Goal: Information Seeking & Learning: Learn about a topic

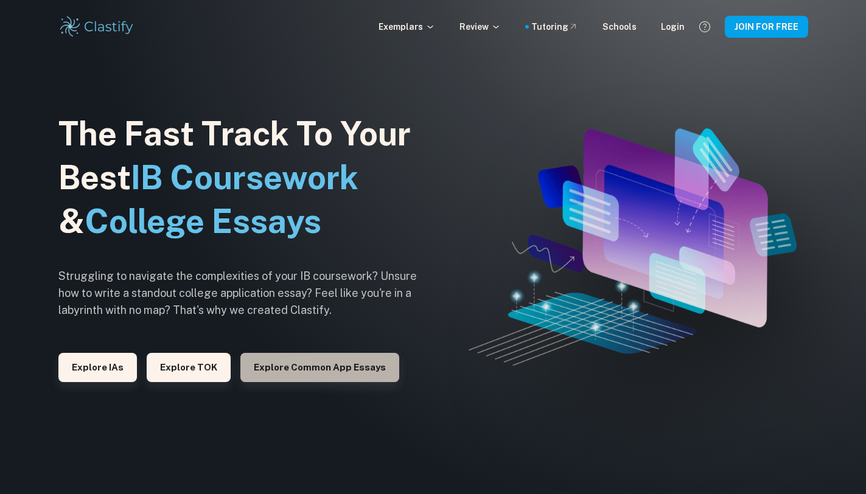
click at [334, 371] on button "Explore Common App essays" at bounding box center [319, 367] width 159 height 29
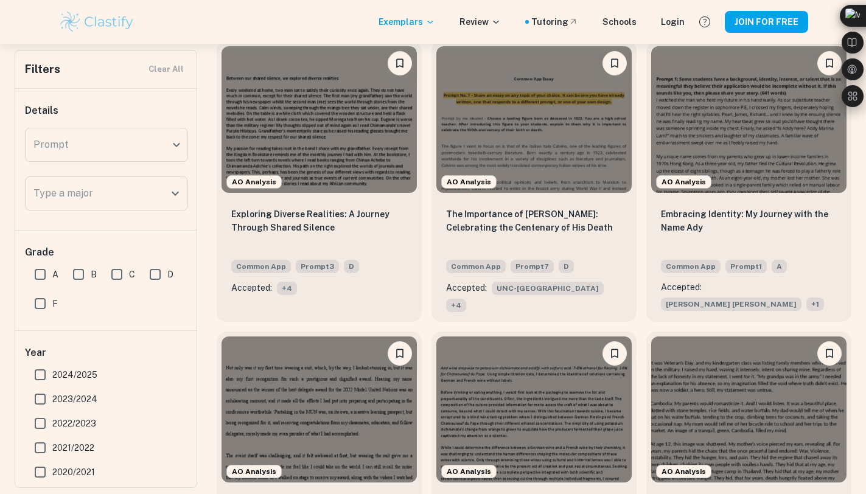
scroll to position [372, 0]
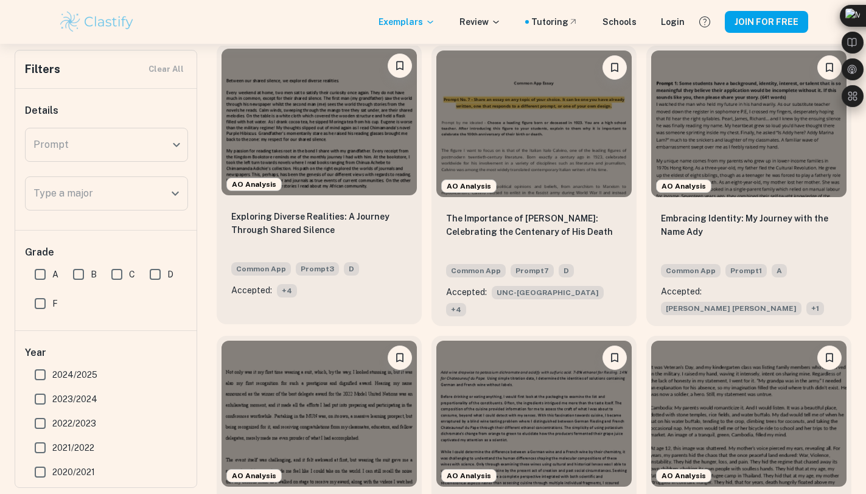
click at [287, 290] on span "+ 4" at bounding box center [287, 290] width 20 height 13
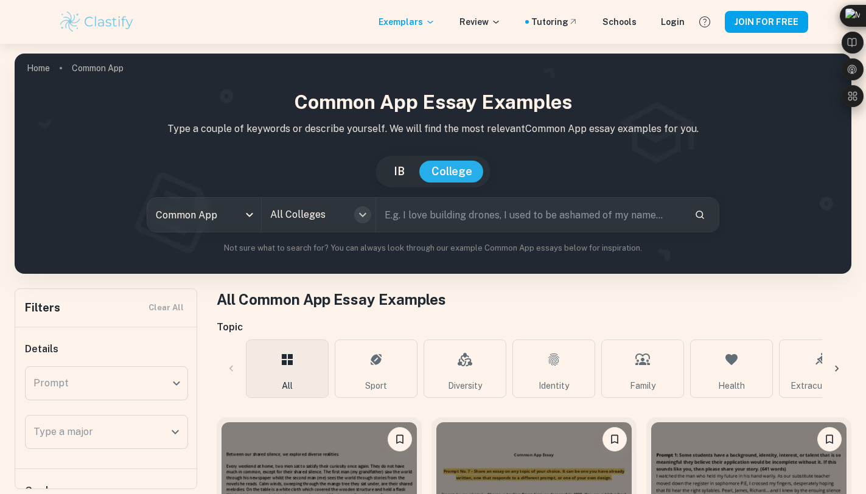
click at [358, 208] on icon "Open" at bounding box center [363, 215] width 15 height 15
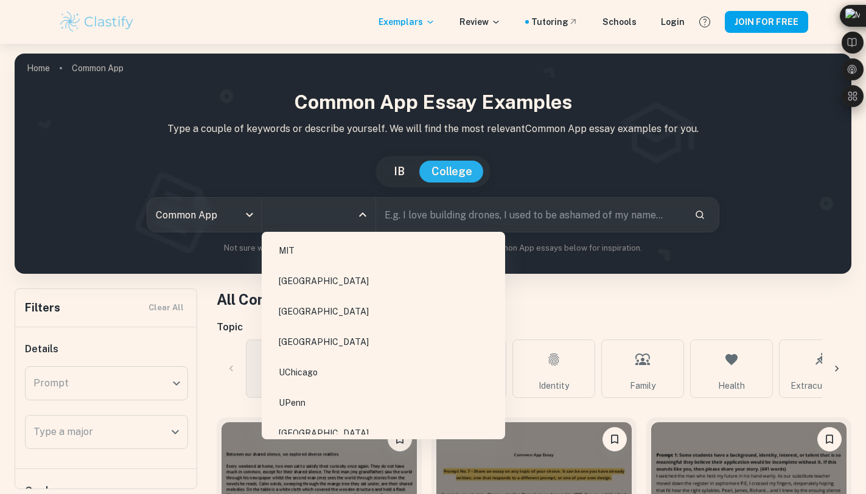
click at [345, 241] on li "MIT" at bounding box center [384, 251] width 234 height 28
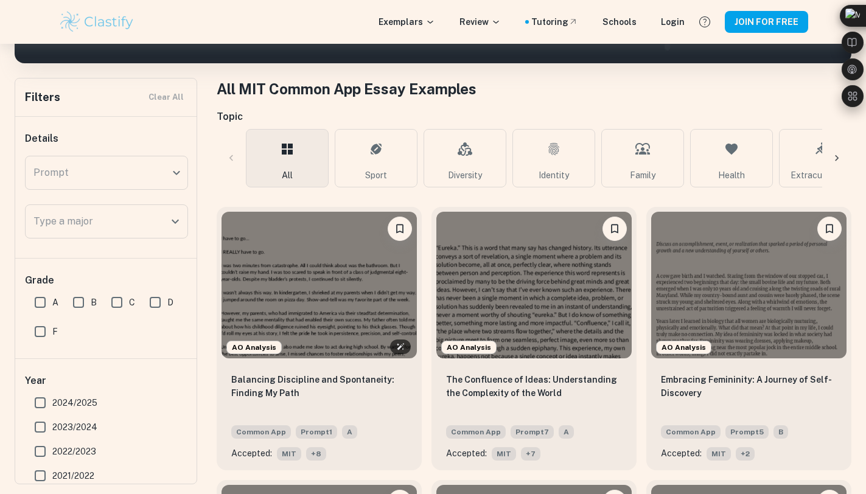
scroll to position [216, 0]
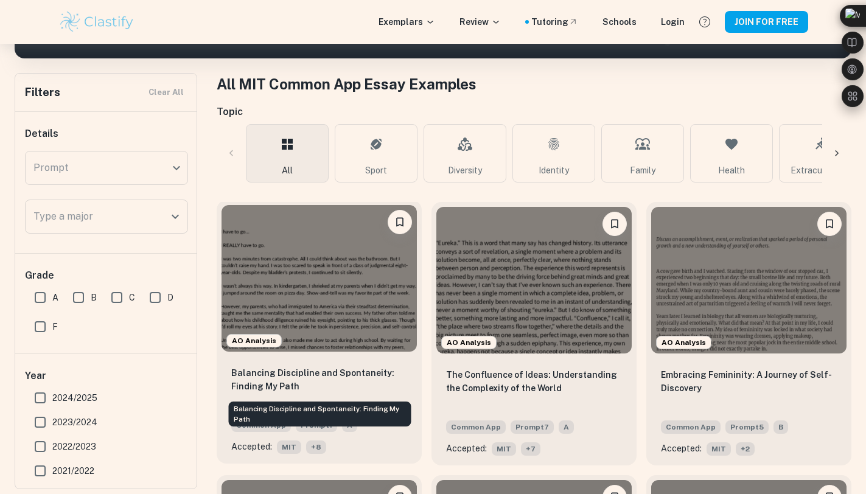
click at [267, 381] on p "Balancing Discipline and Spontaneity: Finding My Path" at bounding box center [319, 380] width 176 height 27
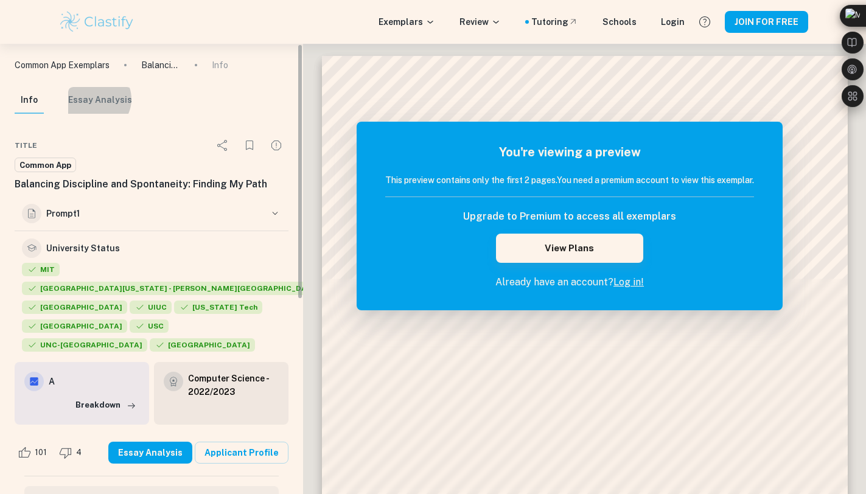
click at [96, 99] on button "Essay Analysis" at bounding box center [100, 100] width 64 height 27
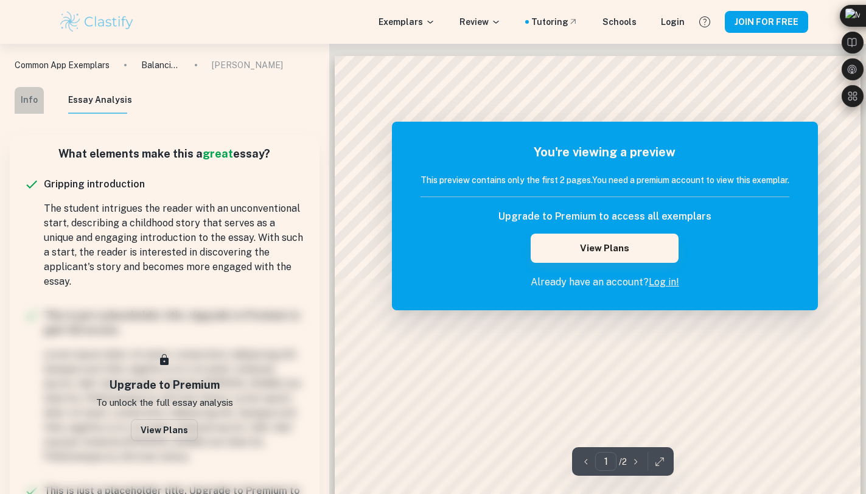
click at [38, 102] on button "Info" at bounding box center [29, 100] width 29 height 27
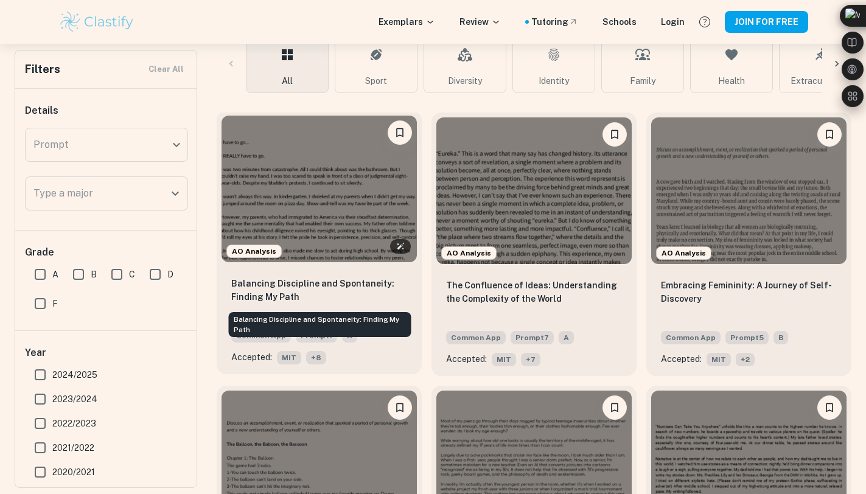
scroll to position [306, 0]
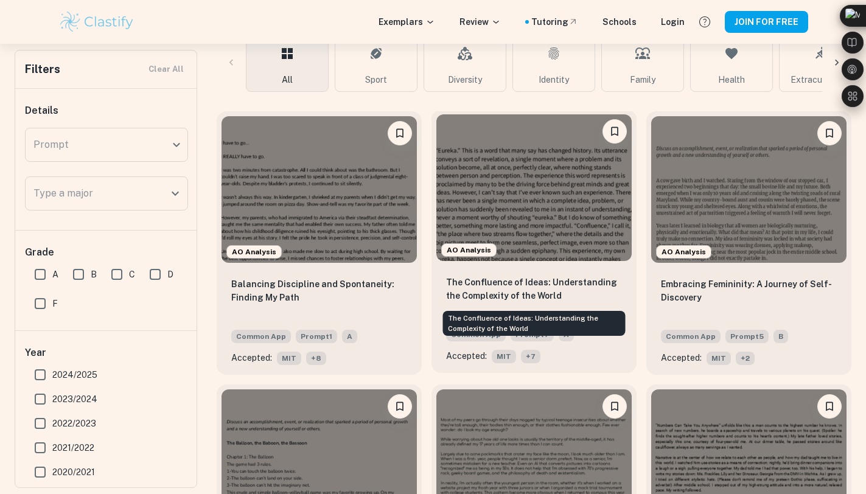
click at [560, 297] on p "The Confluence of Ideas: Understanding the Complexity of the World" at bounding box center [534, 289] width 176 height 27
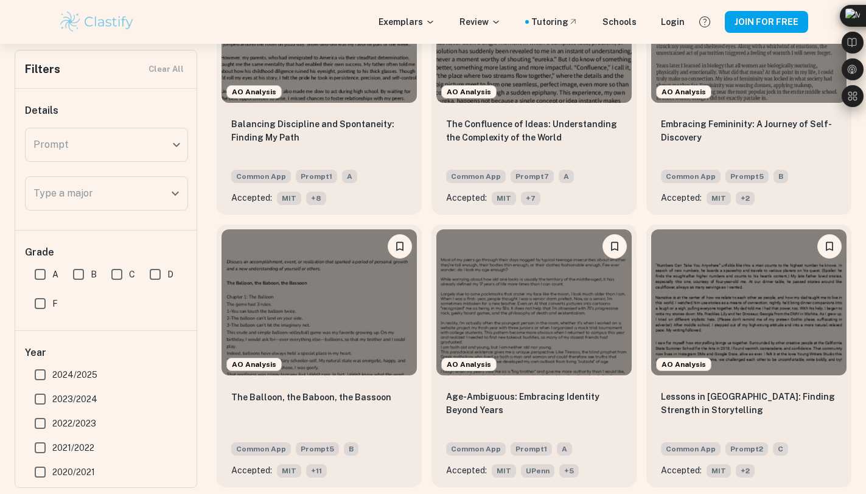
scroll to position [472, 0]
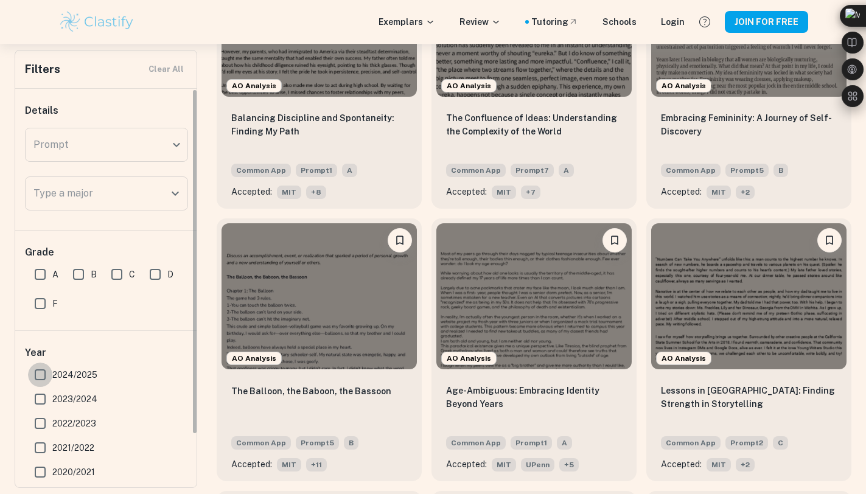
click at [40, 376] on input "2024/2025" at bounding box center [40, 375] width 24 height 24
checkbox input "true"
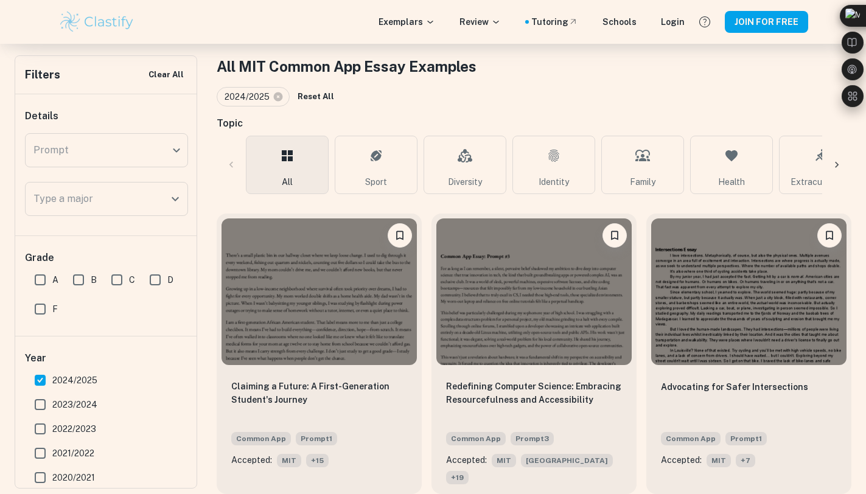
scroll to position [216, 0]
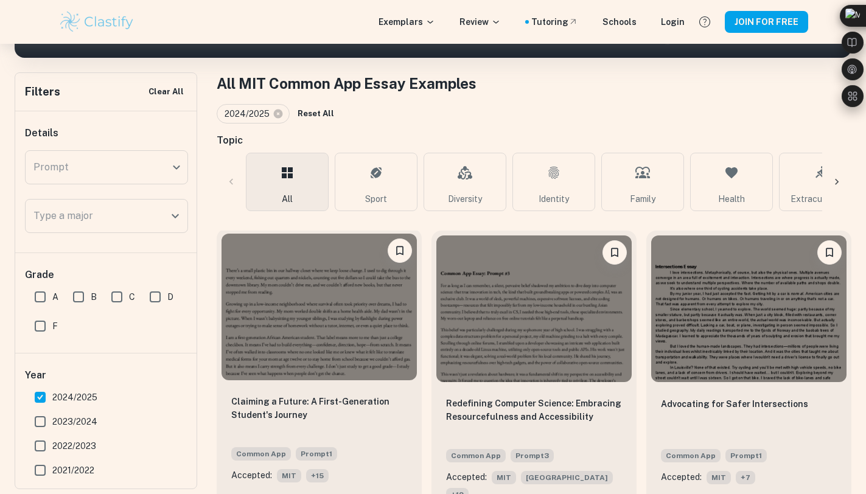
click at [284, 385] on div at bounding box center [319, 307] width 205 height 156
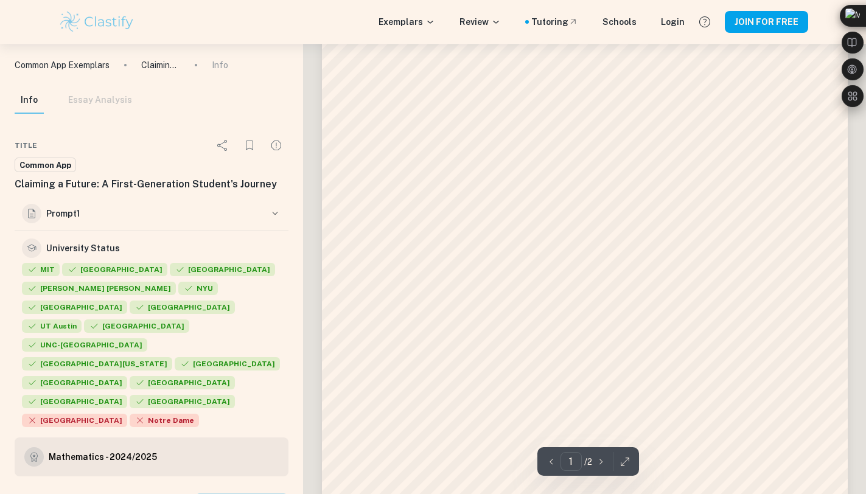
scroll to position [149, 0]
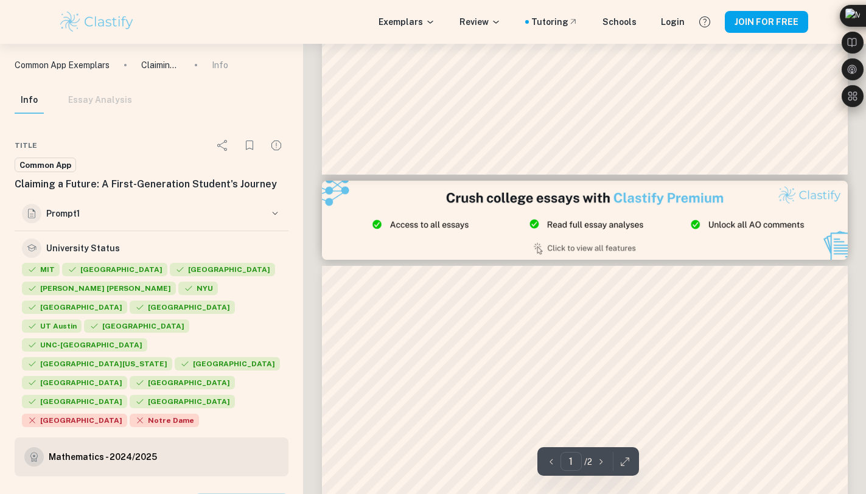
type input "2"
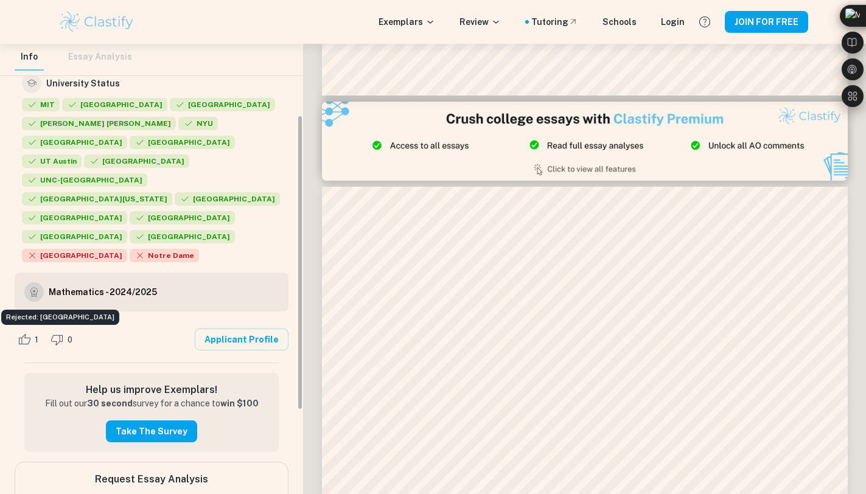
scroll to position [0, 0]
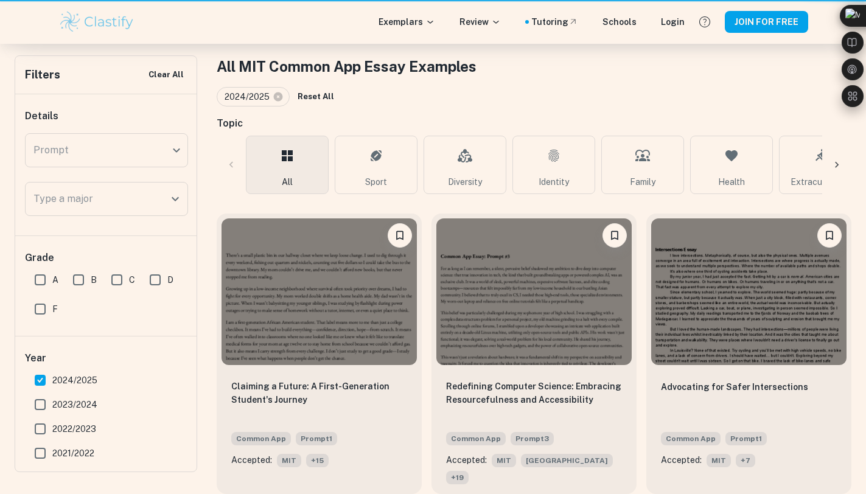
scroll to position [216, 0]
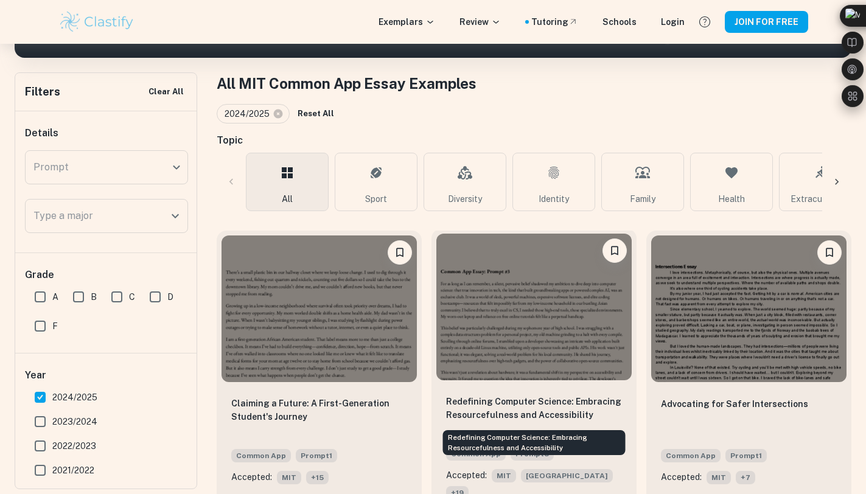
click at [536, 415] on p "Redefining Computer Science: Embracing Resourcefulness and Accessibility" at bounding box center [534, 408] width 176 height 27
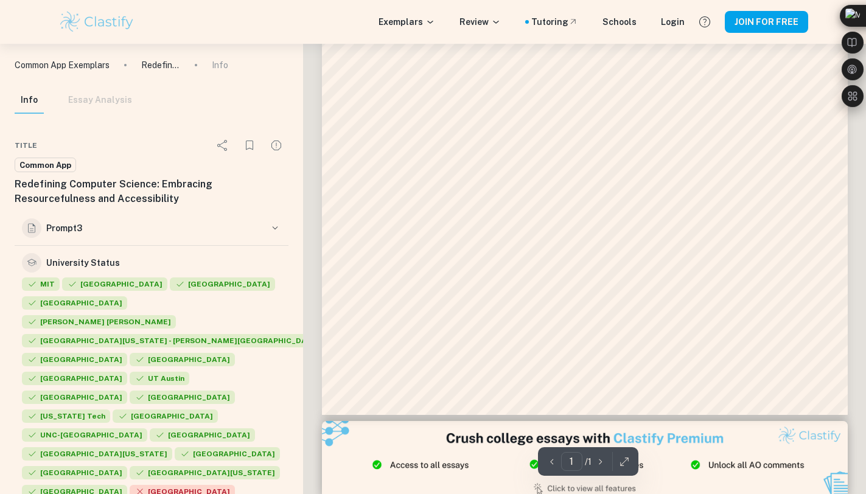
scroll to position [333, 0]
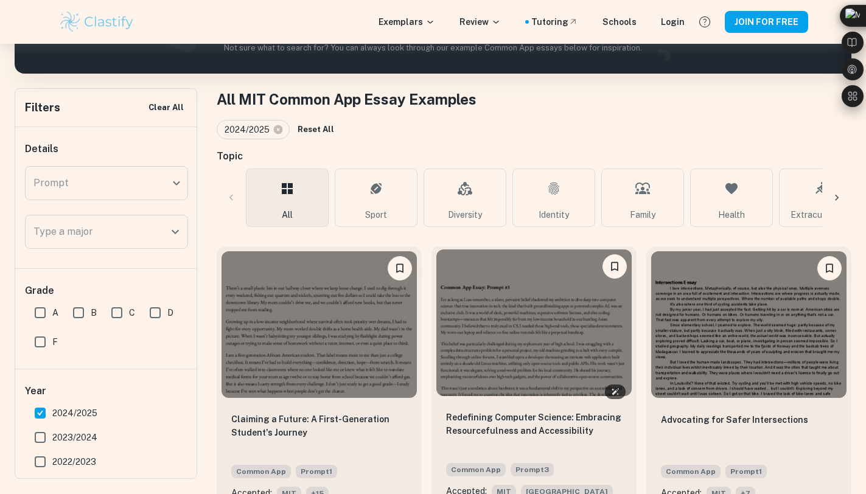
scroll to position [216, 0]
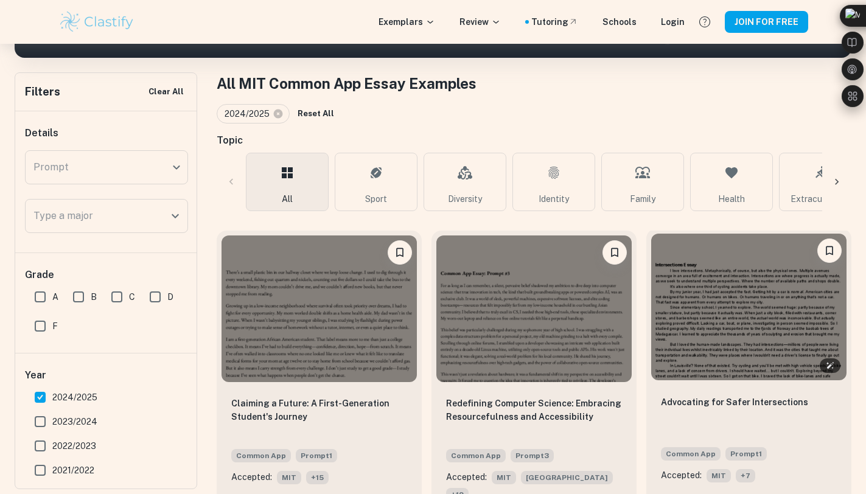
click at [717, 365] on img at bounding box center [748, 307] width 195 height 147
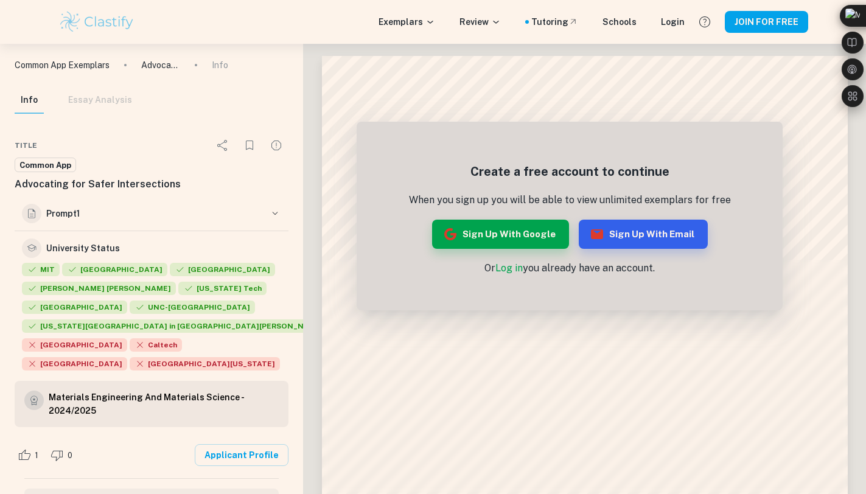
scroll to position [216, 0]
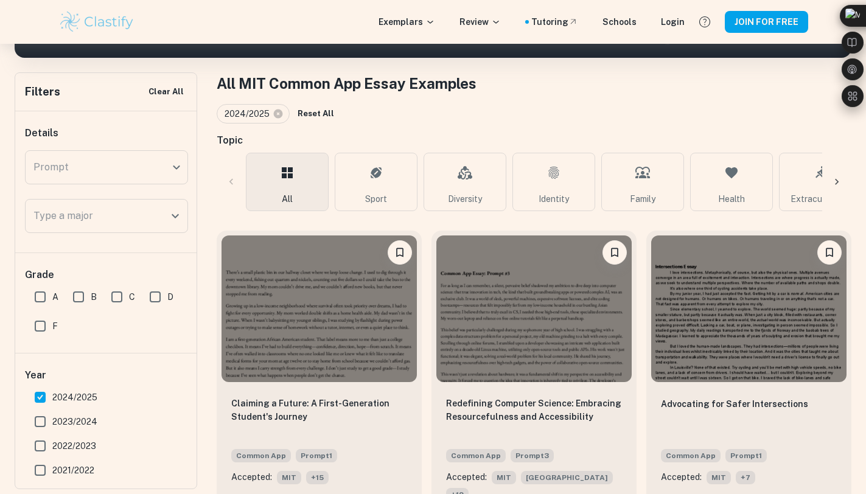
click at [519, 119] on div "2024/2025 Reset All" at bounding box center [534, 113] width 635 height 19
click at [40, 396] on input "2024/2025" at bounding box center [40, 397] width 24 height 24
checkbox input "false"
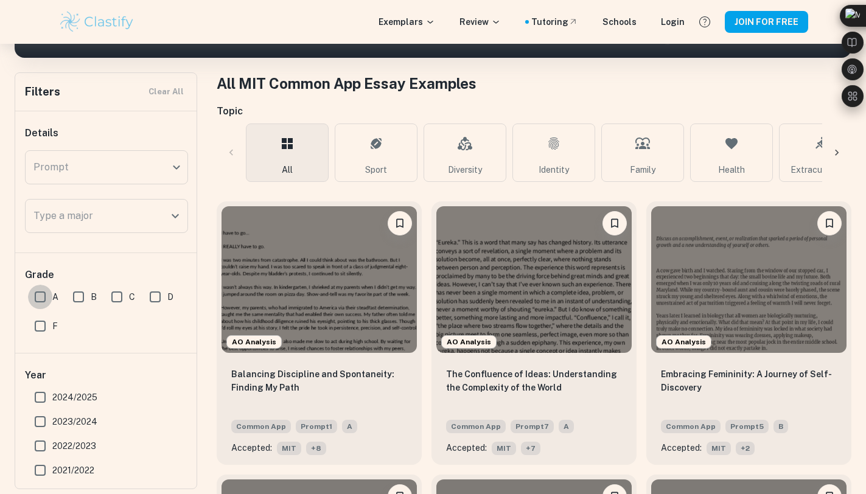
click at [41, 294] on input "A" at bounding box center [40, 297] width 24 height 24
checkbox input "true"
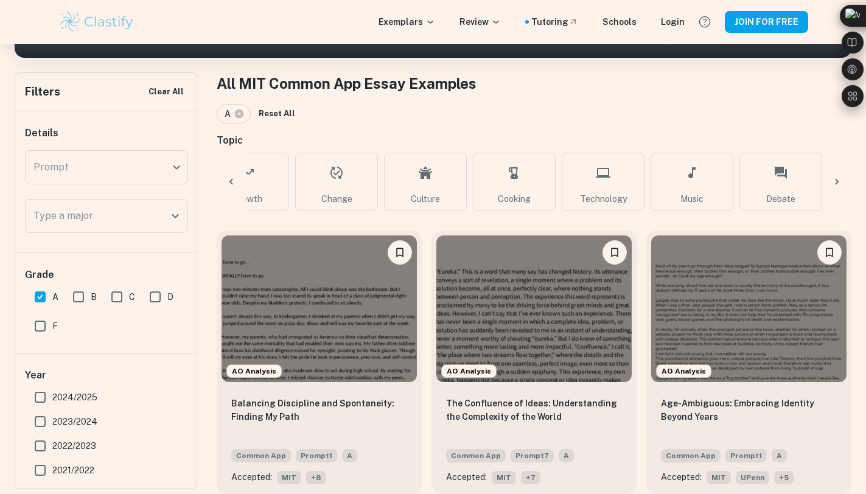
scroll to position [0, 841]
click at [433, 183] on link "Culture" at bounding box center [423, 182] width 83 height 58
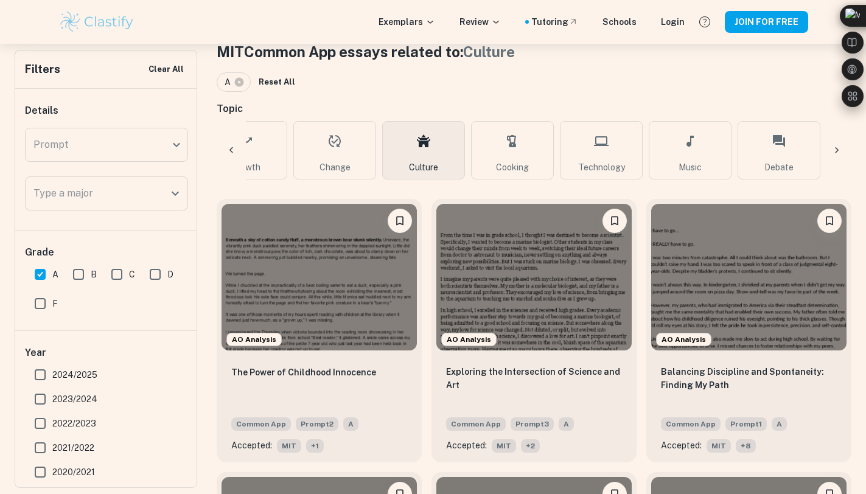
scroll to position [252, 0]
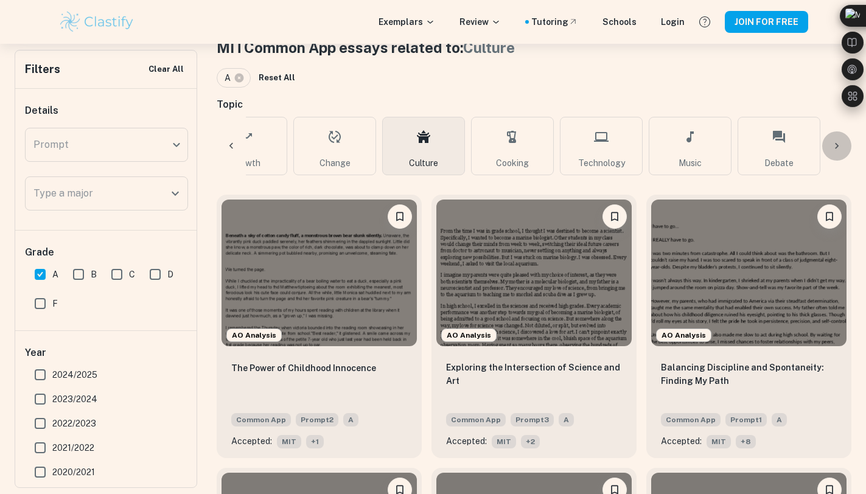
click at [834, 142] on icon at bounding box center [837, 146] width 12 height 12
click at [837, 147] on div "All Sport Diversity Identity Family Health Extracurricular Travel Friendship Gr…" at bounding box center [534, 146] width 635 height 58
click at [230, 143] on icon at bounding box center [231, 146] width 12 height 12
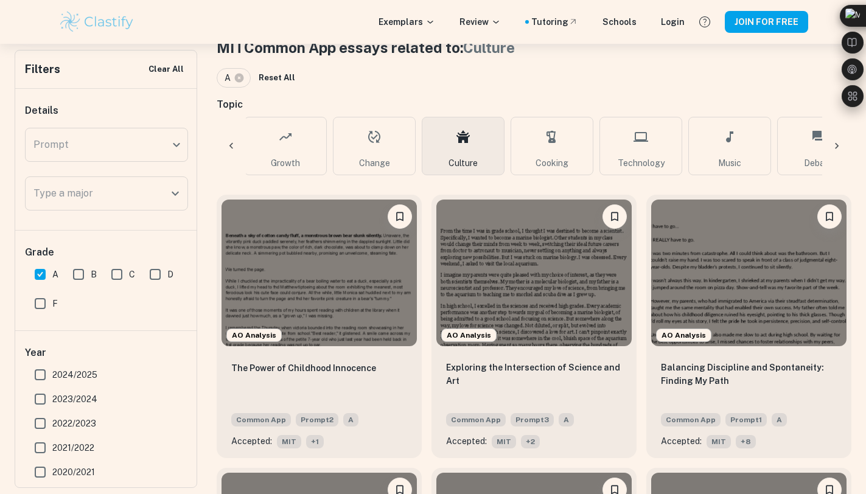
click at [230, 143] on icon at bounding box center [231, 146] width 12 height 12
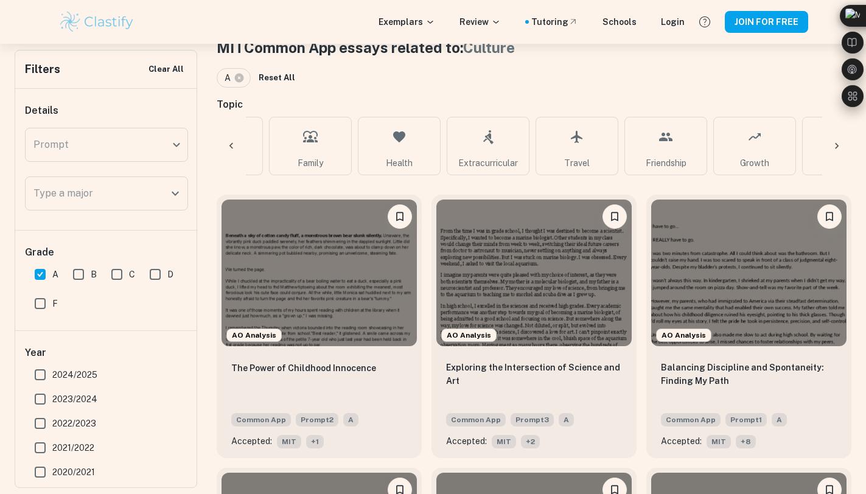
scroll to position [0, 231]
click at [230, 143] on icon at bounding box center [231, 146] width 12 height 12
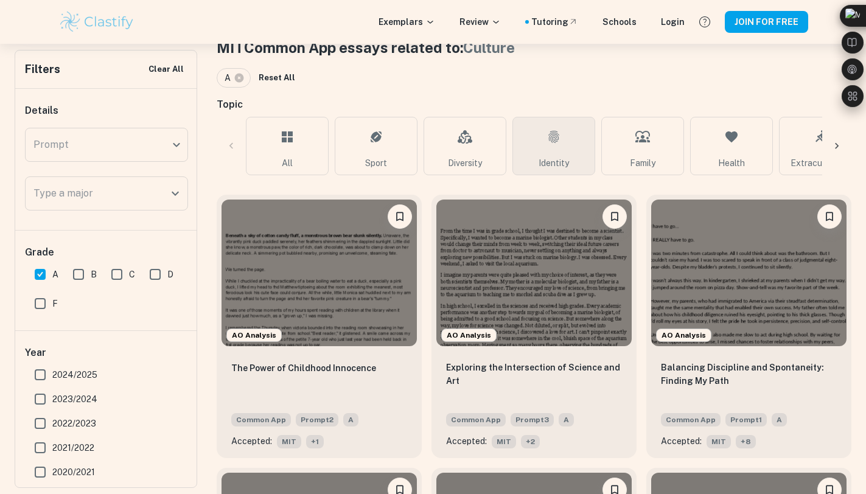
click at [577, 148] on link "Identity" at bounding box center [554, 146] width 83 height 58
type input "Identity"
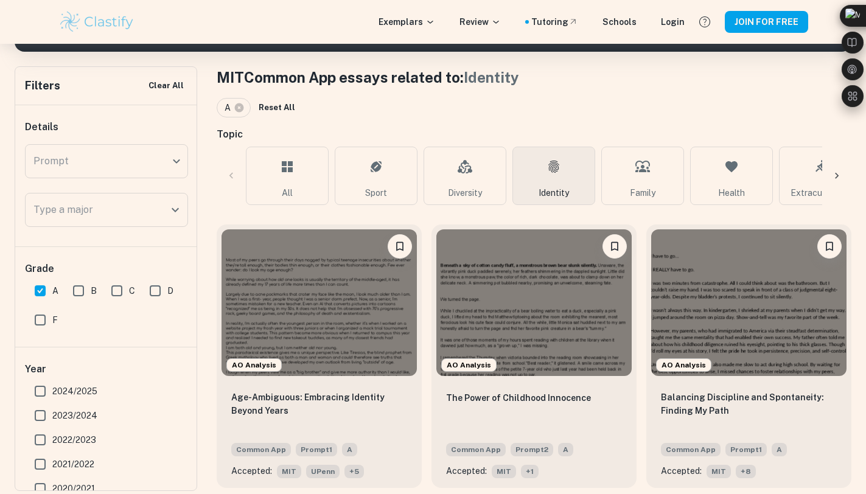
scroll to position [224, 0]
